Goal: Find specific page/section: Find specific page/section

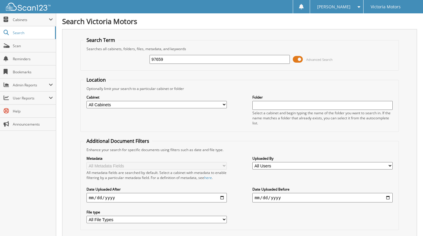
type input "97659"
drag, startPoint x: 196, startPoint y: 57, endPoint x: 113, endPoint y: 72, distance: 84.5
click at [113, 72] on form "Search Term Searches all cabinets, folders, files, metadata, and keywords 97659…" at bounding box center [239, 146] width 319 height 218
type input "87621AA180"
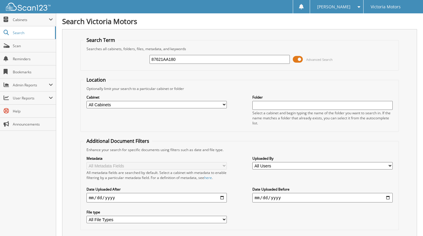
drag, startPoint x: 186, startPoint y: 59, endPoint x: 108, endPoint y: 67, distance: 78.1
click at [112, 66] on div "87621AA180 Advanced Search" at bounding box center [240, 59] width 313 height 16
type input "[PERSON_NAME] TIRE"
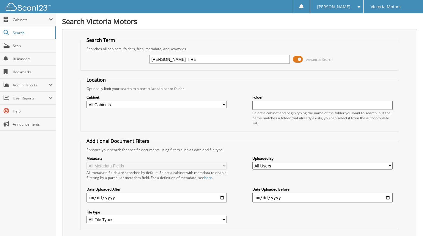
drag, startPoint x: 184, startPoint y: 59, endPoint x: 108, endPoint y: 61, distance: 76.5
click at [108, 61] on div "[PERSON_NAME] TIRE Advanced Search" at bounding box center [240, 59] width 313 height 16
click at [26, 34] on span "Search" at bounding box center [32, 32] width 39 height 5
click at [19, 21] on span "Cabinets" at bounding box center [31, 19] width 36 height 5
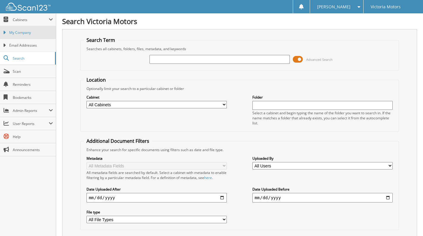
click at [23, 33] on span "My Company" at bounding box center [31, 32] width 44 height 5
